Goal: Task Accomplishment & Management: Manage account settings

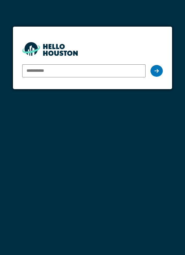
click at [78, 69] on input "email" at bounding box center [84, 70] width 124 height 13
type input "**********"
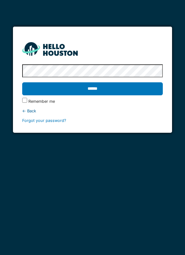
click at [117, 91] on input "******" at bounding box center [92, 88] width 141 height 13
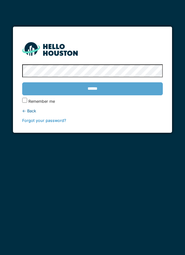
click at [121, 90] on div "******" at bounding box center [92, 89] width 141 height 18
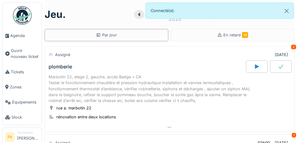
click at [25, 36] on span "Agenda" at bounding box center [24, 36] width 29 height 6
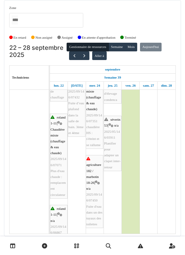
scroll to position [267, 0]
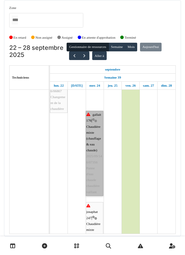
click at [98, 143] on link "gallait 176 | Chaudière mixte (chauffage & eau chaude) 2025/09/146/07356 Panne …" at bounding box center [95, 153] width 18 height 85
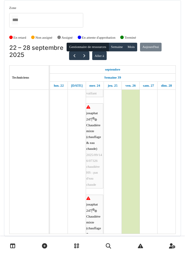
scroll to position [490, 0]
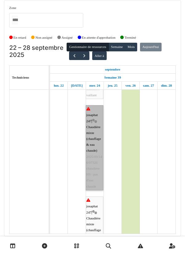
click at [100, 139] on link "josaphat 247 | Chaudière mixte (chauffage & eau chaude) 2025/09/146/07326 chaud…" at bounding box center [95, 147] width 18 height 85
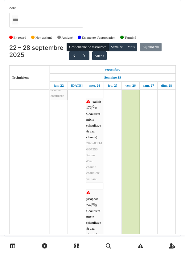
scroll to position [406, 0]
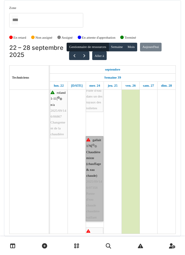
click at [99, 143] on link "gallait 176 | Chaudière mixte (chauffage & eau chaude) 2025/09/146/07356 Panne …" at bounding box center [95, 178] width 18 height 85
click at [98, 143] on link "gallait 176 | Chaudière mixte (chauffage & eau chaude) 2025/09/146/07356 Panne …" at bounding box center [95, 178] width 18 height 85
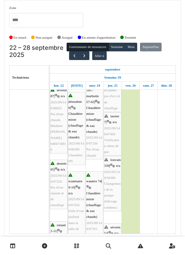
scroll to position [144, 0]
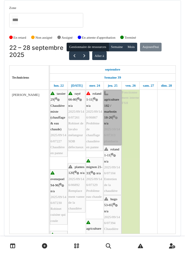
click at [117, 110] on link "agriculture 182 / marbotin 18-26 | n/a 2025/10/146/07313 plomberie" at bounding box center [113, 117] width 18 height 55
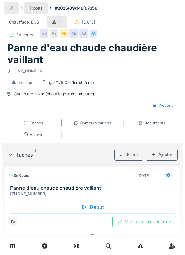
click at [153, 223] on div "Marquer comme terminé" at bounding box center [145, 221] width 64 height 11
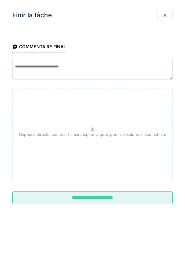
click at [121, 198] on input "**********" at bounding box center [92, 197] width 161 height 13
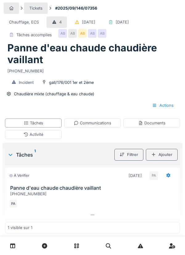
click at [102, 127] on div "Communications" at bounding box center [92, 122] width 57 height 9
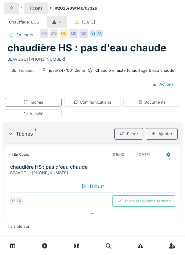
click at [108, 105] on div "Communications" at bounding box center [92, 102] width 57 height 9
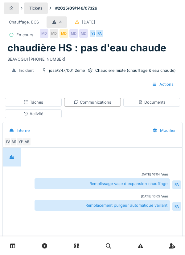
click at [49, 113] on div "Activité" at bounding box center [33, 113] width 57 height 9
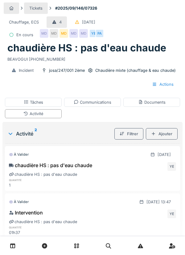
click at [164, 132] on div "Ajouter" at bounding box center [162, 133] width 32 height 11
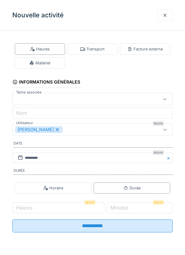
click at [52, 64] on div "Matériel" at bounding box center [40, 62] width 50 height 11
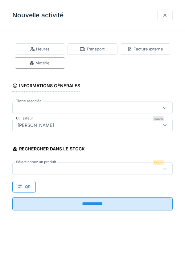
click at [37, 166] on div at bounding box center [82, 168] width 135 height 7
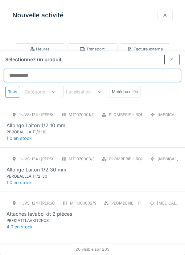
click at [33, 69] on input "Sélectionnez un produit" at bounding box center [92, 75] width 177 height 13
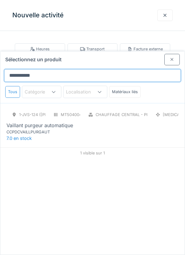
type input "**********"
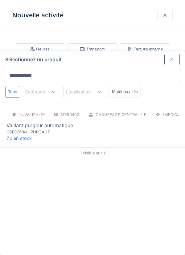
click at [48, 129] on div "CCPDCVAILLPURGAUT" at bounding box center [43, 132] width 74 height 6
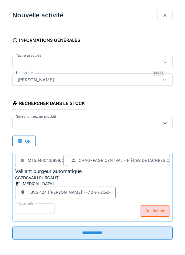
scroll to position [46, 0]
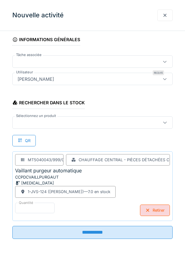
click at [117, 229] on input "**********" at bounding box center [92, 232] width 161 height 13
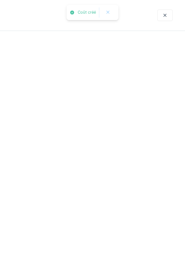
scroll to position [0, 0]
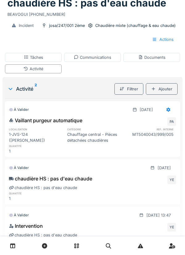
click at [102, 59] on div "Communications" at bounding box center [93, 57] width 38 height 6
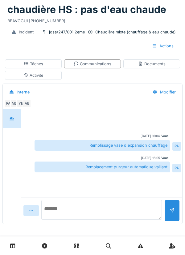
click at [70, 211] on textarea at bounding box center [101, 210] width 121 height 20
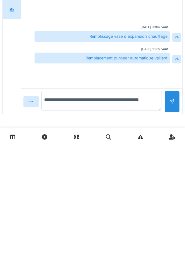
type textarea "**********"
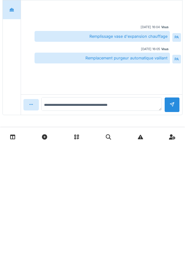
click at [176, 212] on div at bounding box center [172, 213] width 15 height 15
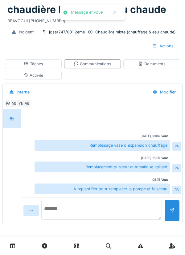
click at [62, 215] on textarea at bounding box center [101, 210] width 121 height 20
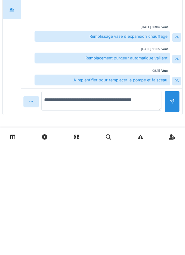
type textarea "**********"
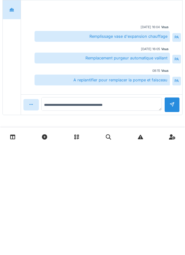
click at [179, 208] on div at bounding box center [172, 213] width 15 height 15
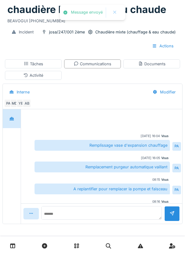
scroll to position [15, 0]
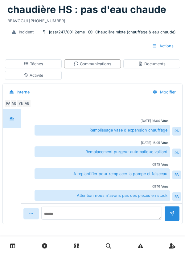
click at [157, 62] on div "Documents" at bounding box center [152, 64] width 28 height 6
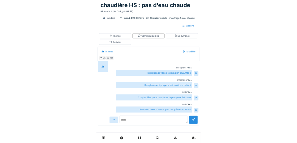
scroll to position [0, 0]
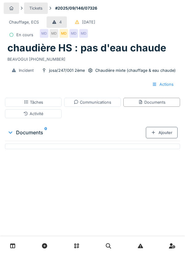
click at [157, 103] on div "Documents" at bounding box center [152, 102] width 28 height 6
click at [160, 101] on div "Documents" at bounding box center [152, 102] width 28 height 6
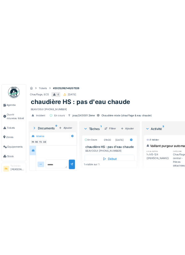
scroll to position [117, 0]
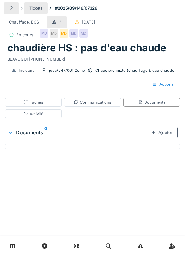
click at [162, 103] on div "Documents" at bounding box center [152, 102] width 28 height 6
click at [166, 131] on div "Ajouter" at bounding box center [162, 132] width 32 height 11
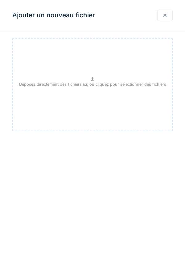
click at [124, 79] on div "Déposez directement des fichiers ici, ou cliquez pour sélectionner des fichiers" at bounding box center [92, 84] width 161 height 93
type input "**********"
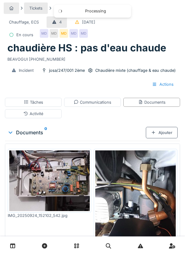
click at [74, 172] on img at bounding box center [49, 180] width 81 height 61
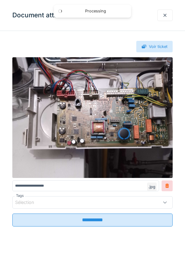
click at [123, 213] on input "**********" at bounding box center [92, 219] width 161 height 13
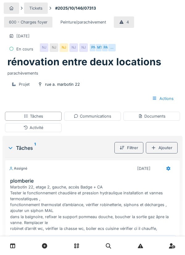
click at [184, 207] on div "Tickets #2025/10/146/07313 600 - Charges foyer Peinture/parachèvement 4 [DATE] …" at bounding box center [92, 161] width 185 height 323
click at [184, 227] on div "Tickets #2025/10/146/07313 600 - Charges foyer Peinture/parachèvement 4 [DATE] …" at bounding box center [92, 161] width 185 height 323
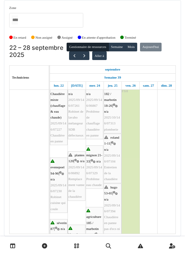
scroll to position [7, 0]
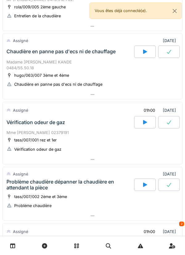
scroll to position [212, 0]
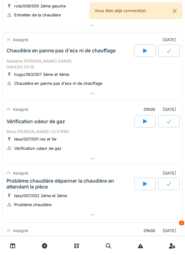
click at [59, 162] on div at bounding box center [93, 158] width 180 height 9
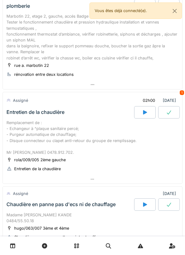
scroll to position [0, 0]
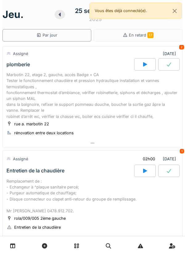
click at [167, 196] on div "Remplacement de : - Echangeur à ^plaque sanitaire percé; - Purgeur automatique …" at bounding box center [92, 196] width 172 height 36
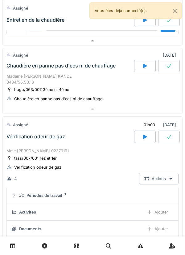
scroll to position [365, 0]
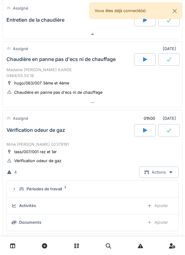
click at [81, 133] on div "Vérification odeur de gaz" at bounding box center [69, 130] width 129 height 12
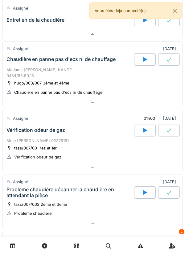
click at [95, 133] on div "Vérification odeur de gaz" at bounding box center [69, 130] width 129 height 12
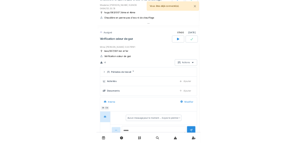
scroll to position [450, 0]
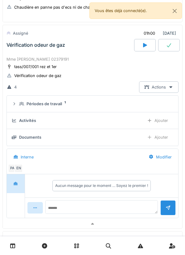
click at [134, 107] on summary "Périodes de travail 1" at bounding box center [92, 103] width 167 height 11
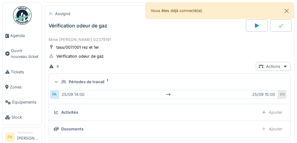
scroll to position [449, 0]
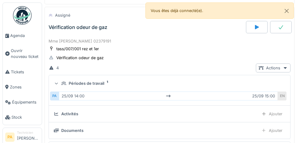
click at [17, 36] on span "Agenda" at bounding box center [24, 36] width 29 height 6
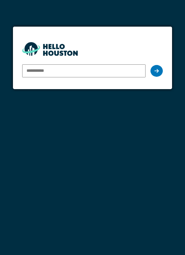
type input "**********"
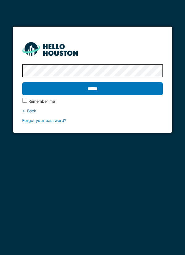
click at [140, 91] on input "******" at bounding box center [92, 88] width 141 height 13
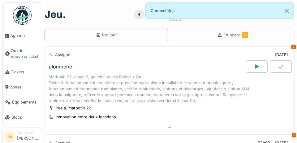
click at [16, 39] on span "Agenda" at bounding box center [24, 36] width 29 height 6
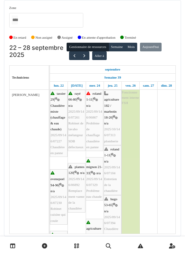
click at [180, 241] on link at bounding box center [173, 245] width 16 height 15
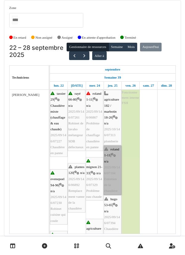
click at [115, 165] on link "roland 1-11 | n/a 2025/09/146/07104 Entretien de la chaudière" at bounding box center [113, 169] width 18 height 49
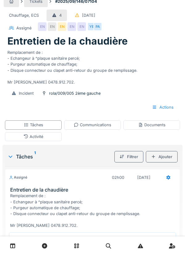
scroll to position [8, 0]
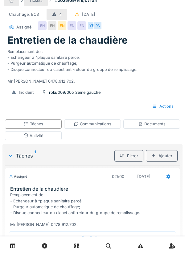
click at [153, 123] on div "Documents" at bounding box center [152, 124] width 28 height 6
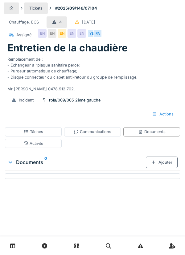
click at [154, 135] on div "Documents" at bounding box center [152, 131] width 57 height 9
click at [37, 164] on div "Documents 0" at bounding box center [76, 161] width 139 height 7
click at [83, 32] on div "EN" at bounding box center [82, 33] width 9 height 9
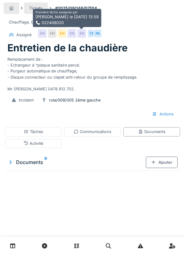
click at [137, 96] on div "Incident rola/009/005 2ème gauche" at bounding box center [92, 99] width 173 height 11
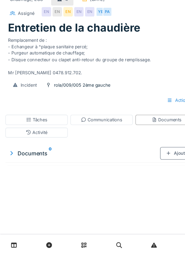
click at [118, 234] on div "Annuler Tickets #2025/09/146/07104 Chauffage, ECS 4 14/09/2025 Assigné EN EN EN…" at bounding box center [92, 127] width 185 height 255
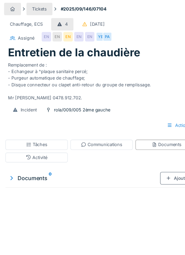
click at [4, 230] on div "Annuler Tickets #2025/09/146/07104 Chauffage, ECS 4 14/09/2025 Assigné EN EN EN…" at bounding box center [92, 127] width 185 height 255
click at [163, 49] on div "Entretien de la chaudière" at bounding box center [92, 48] width 171 height 12
